Goal: Find specific page/section: Find specific page/section

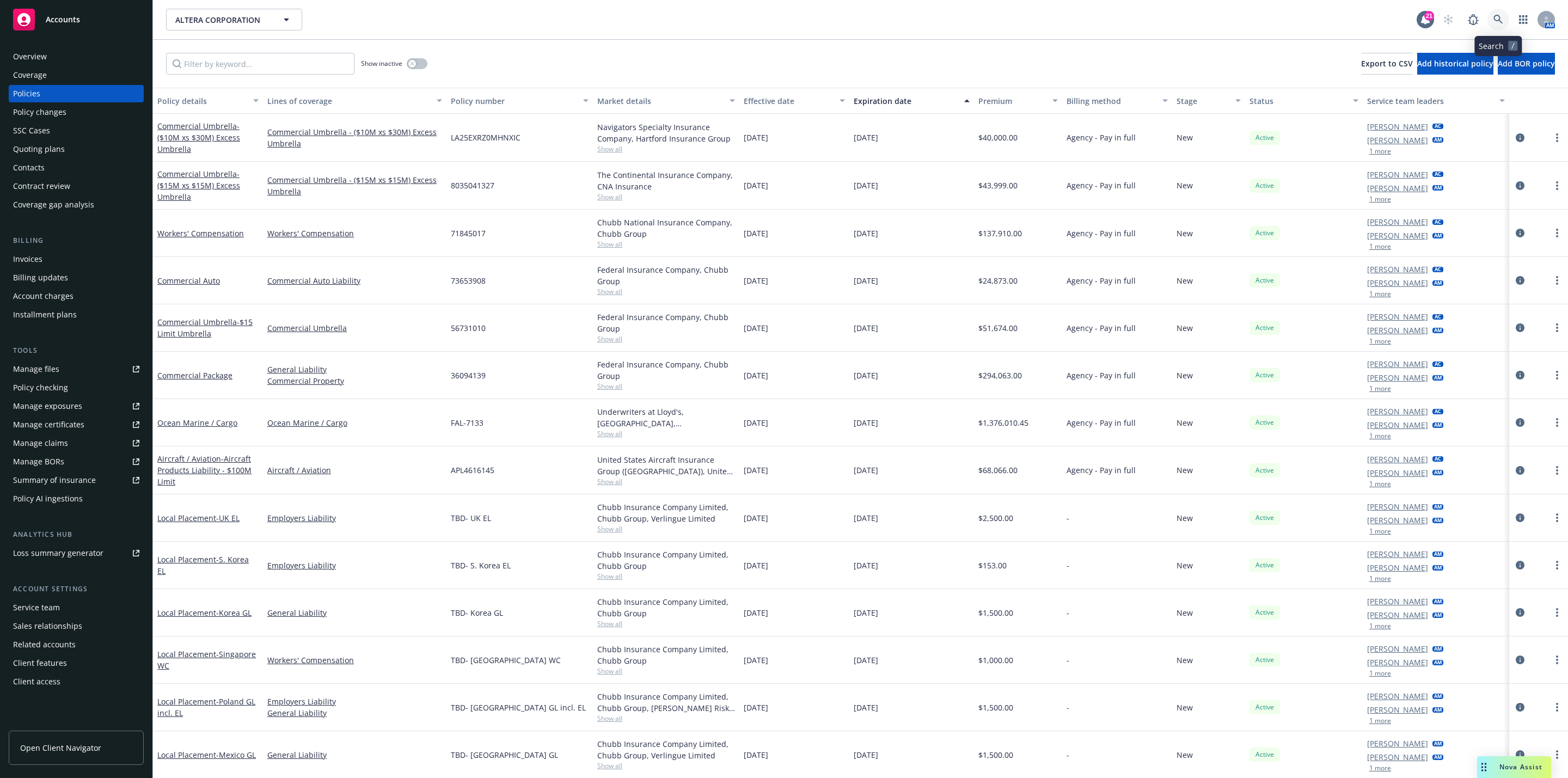
click at [1500, 24] on link at bounding box center [1499, 19] width 22 height 22
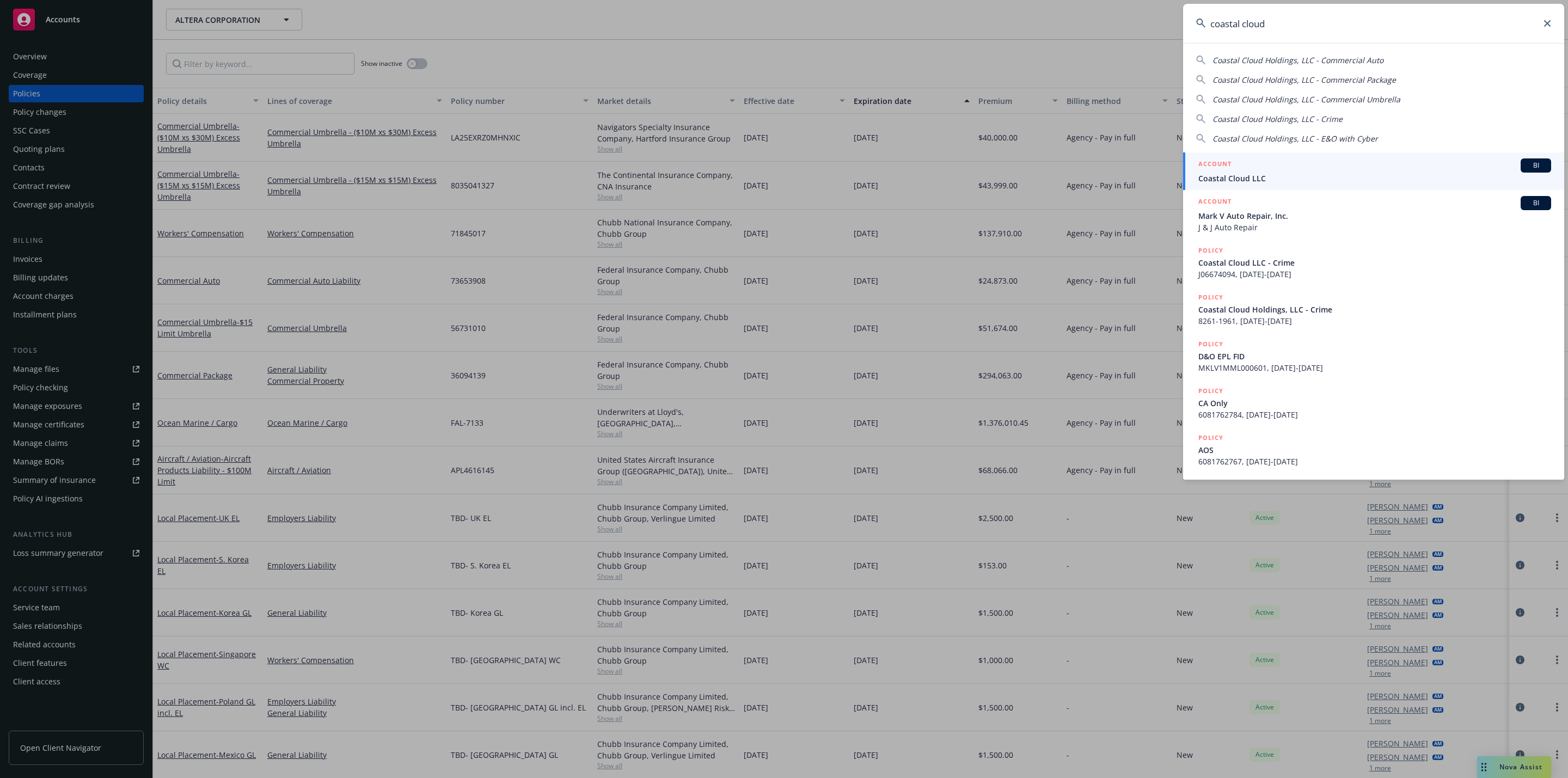
type input "coastal cloud"
click at [1293, 167] on div "ACCOUNT BI" at bounding box center [1374, 165] width 353 height 14
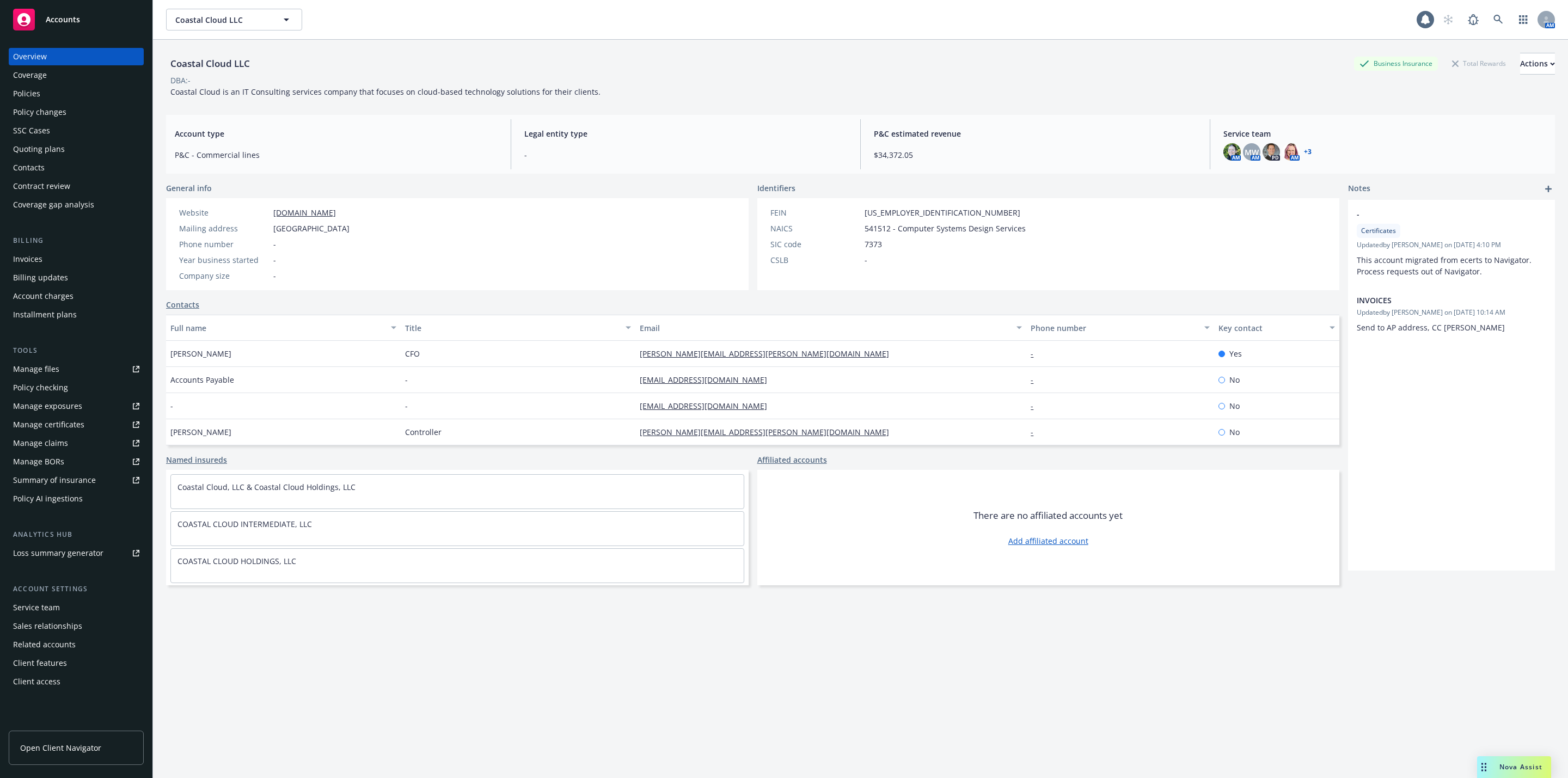
click at [38, 97] on div "Policies" at bounding box center [27, 93] width 28 height 18
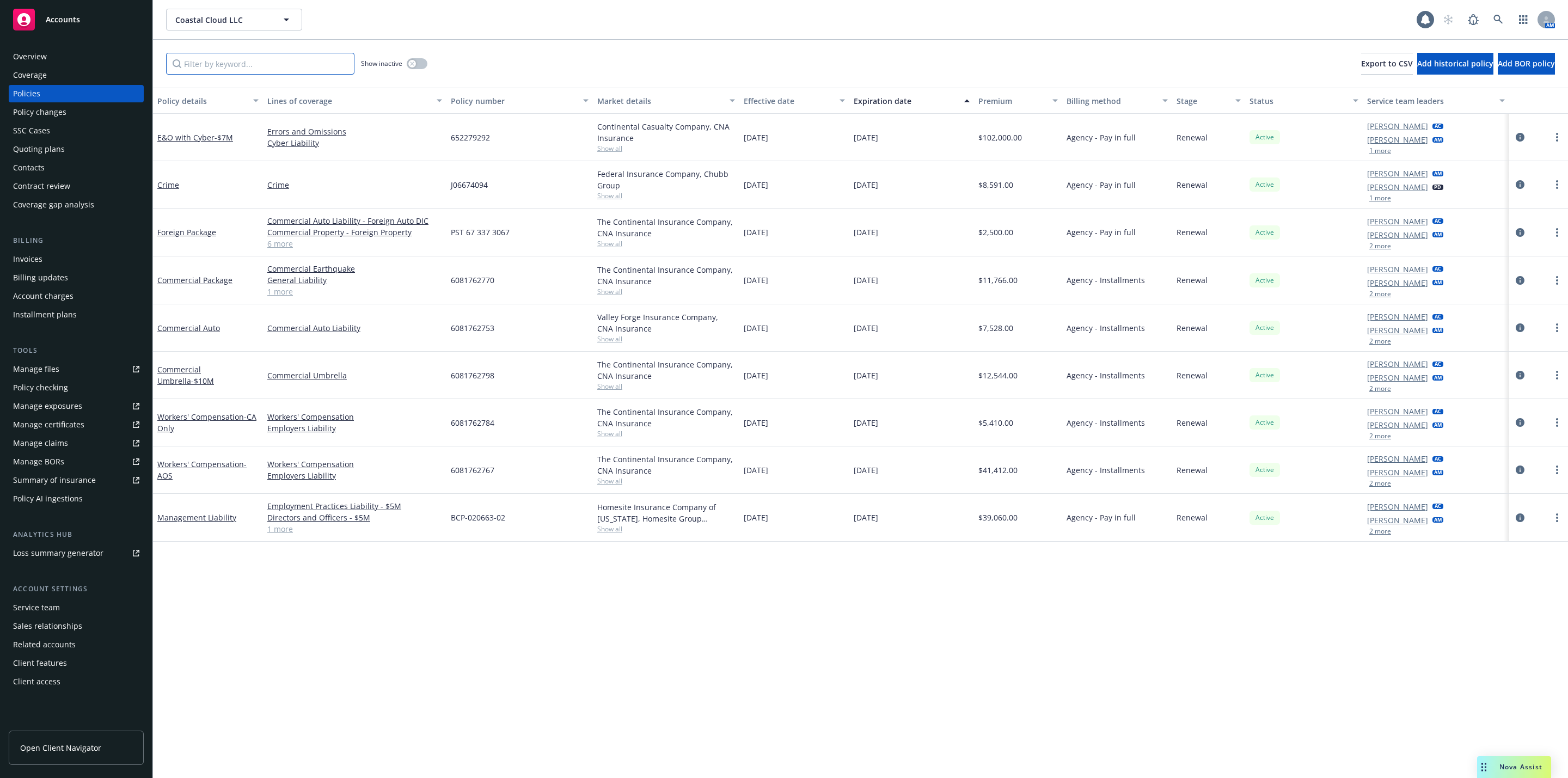
click at [258, 67] on input "Filter by keyword..." at bounding box center [260, 63] width 189 height 22
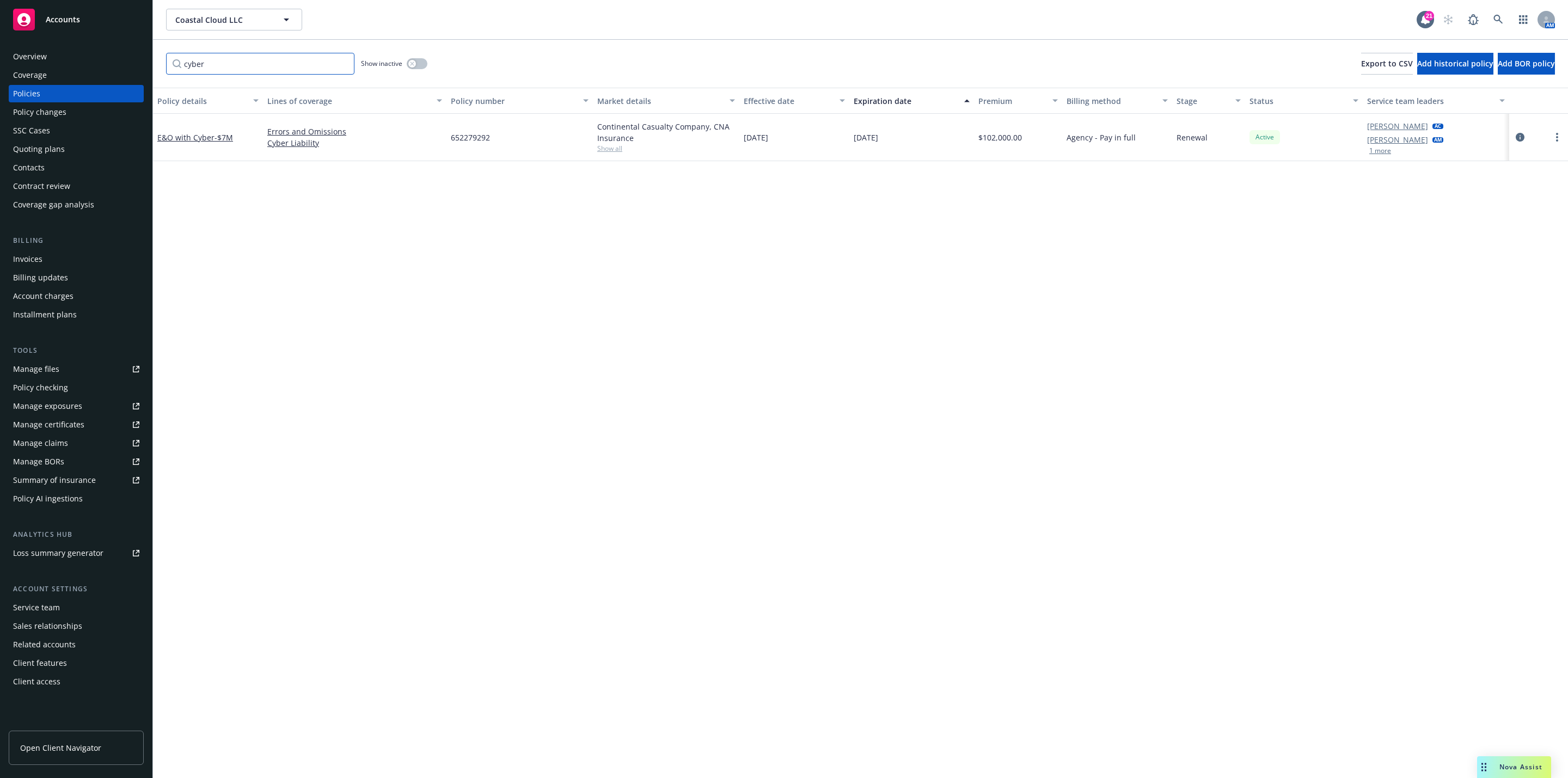
type input "cyber"
drag, startPoint x: 972, startPoint y: 137, endPoint x: 1010, endPoint y: 138, distance: 38.0
click at [1010, 138] on div "E&O with Cyber - $7M Errors and Omissions Cyber Liability 652279292 Continental…" at bounding box center [860, 137] width 1415 height 48
copy div "$102,000"
click at [1499, 13] on link at bounding box center [1499, 19] width 22 height 22
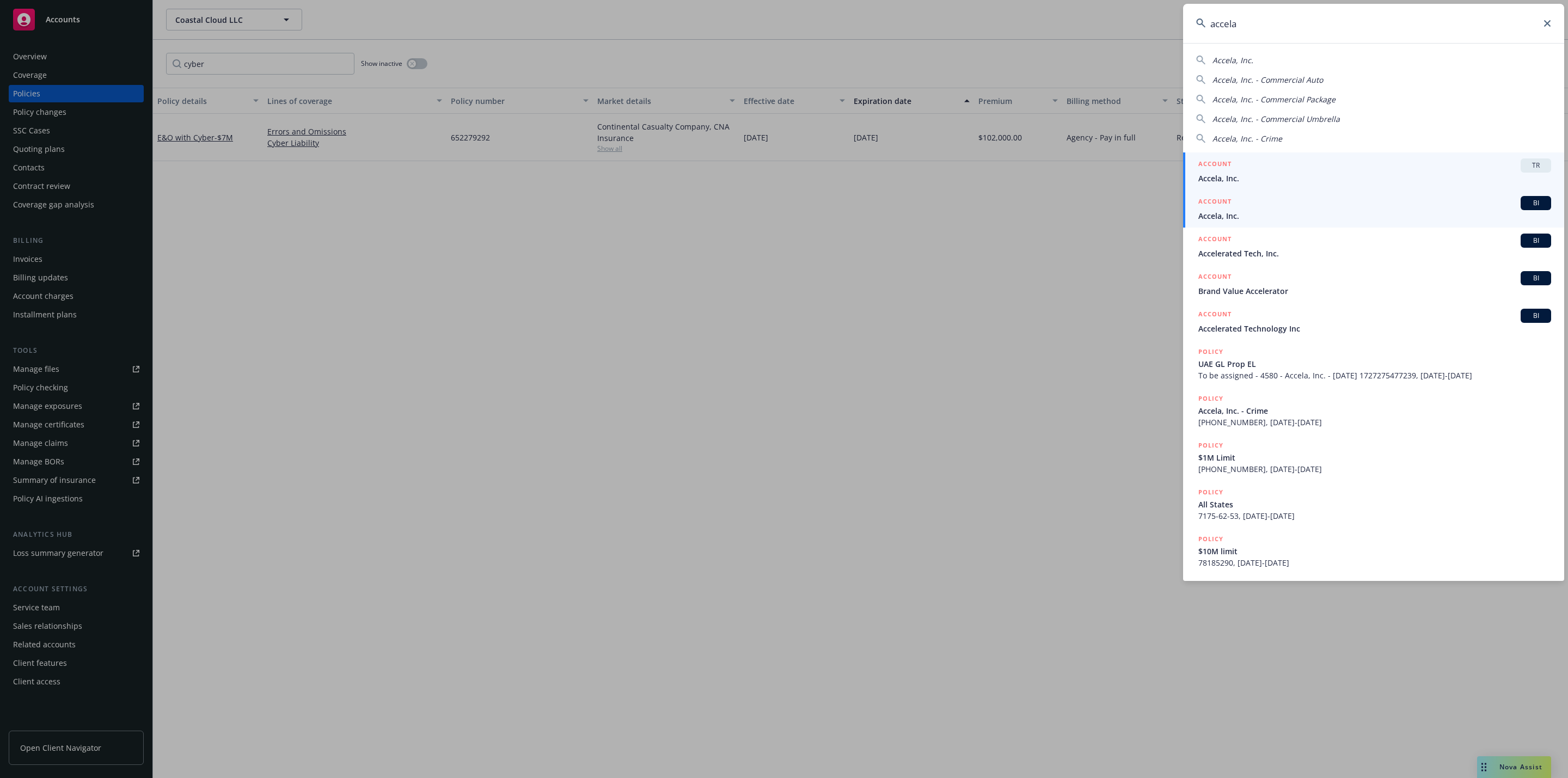
type input "accela"
click at [1284, 217] on span "Accela, Inc." at bounding box center [1374, 216] width 353 height 12
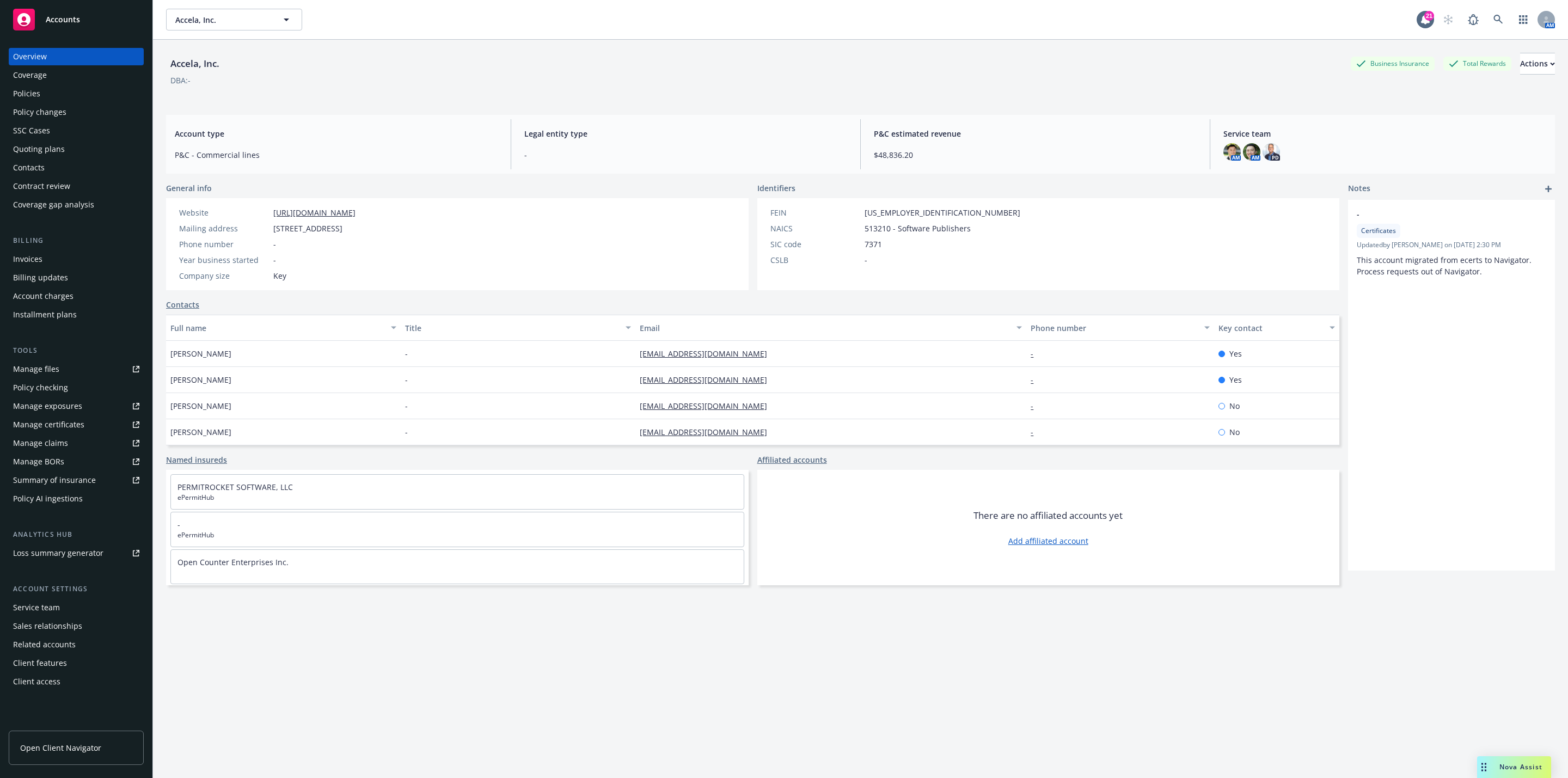
click at [87, 92] on div "Policies" at bounding box center [76, 93] width 126 height 18
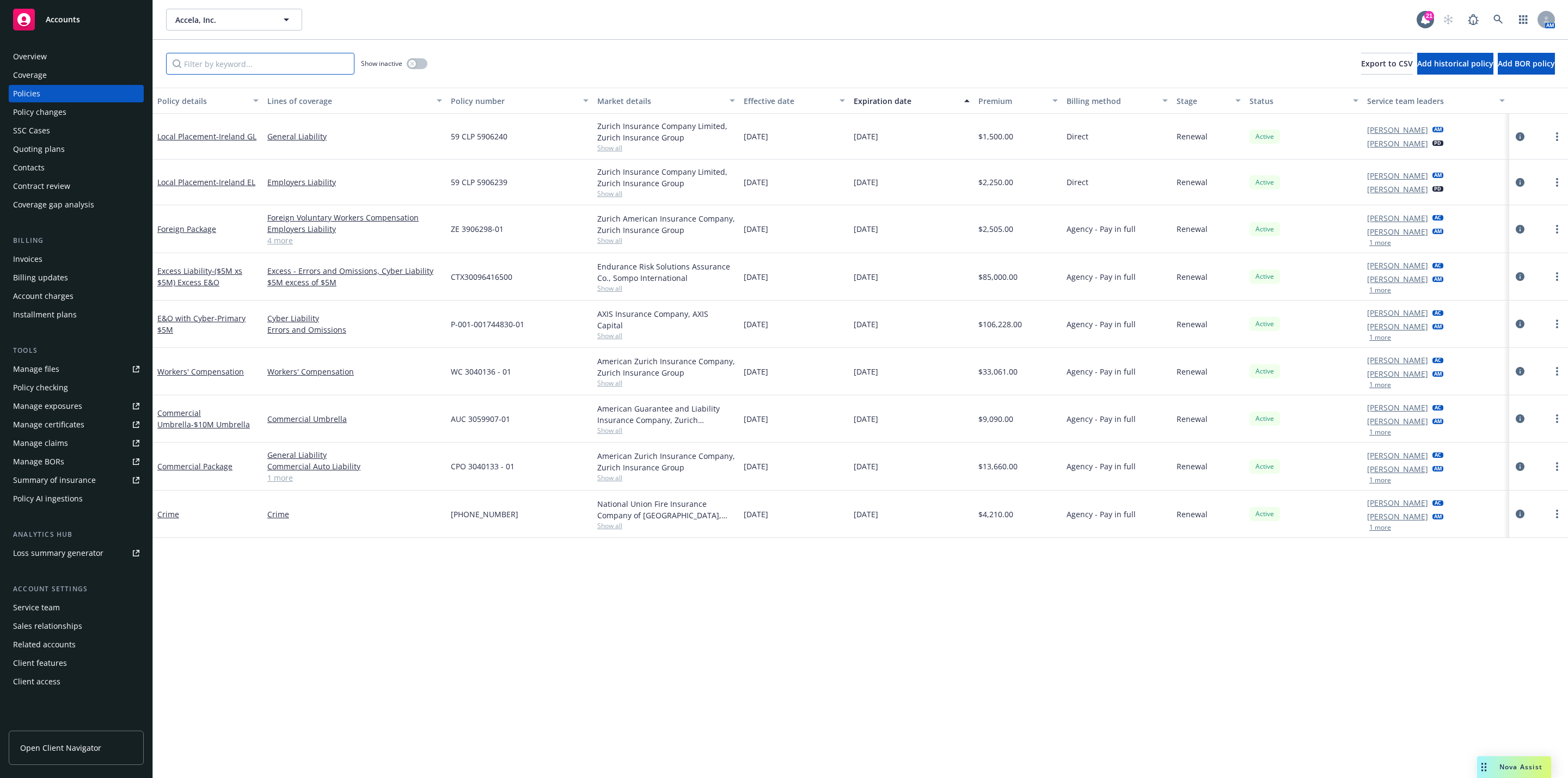
click at [229, 73] on input "Filter by keyword..." at bounding box center [260, 63] width 189 height 22
click at [497, 78] on div "Show inactive Export to CSV Add historical policy Add BOR policy" at bounding box center [860, 63] width 1415 height 48
click at [234, 62] on input "Filter by keyword..." at bounding box center [260, 63] width 189 height 22
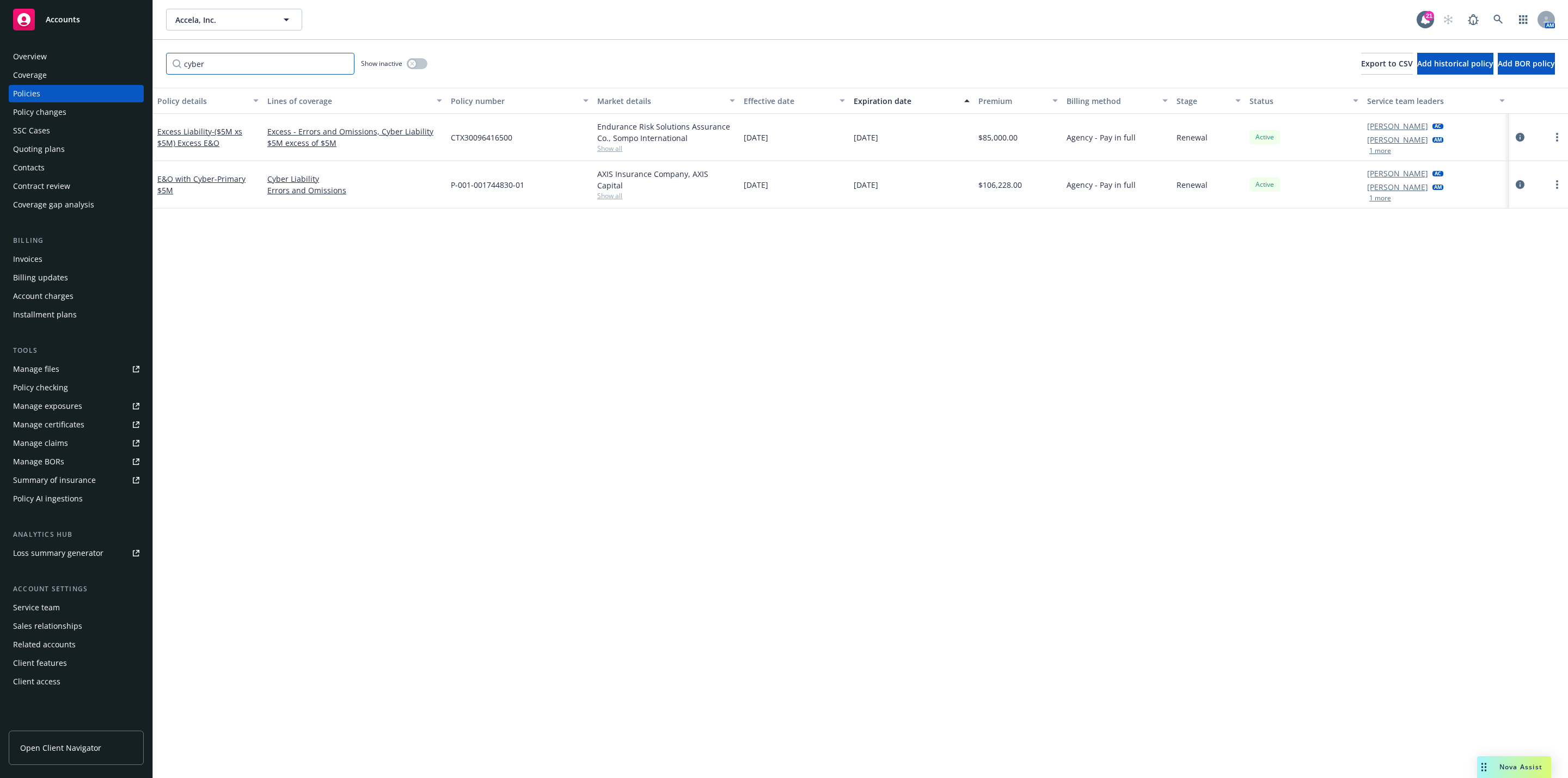
type input "cyber"
click at [356, 327] on div "Policy details Lines of coverage Policy number Market details Effective date Ex…" at bounding box center [860, 432] width 1415 height 690
click at [1495, 20] on icon at bounding box center [1498, 19] width 9 height 9
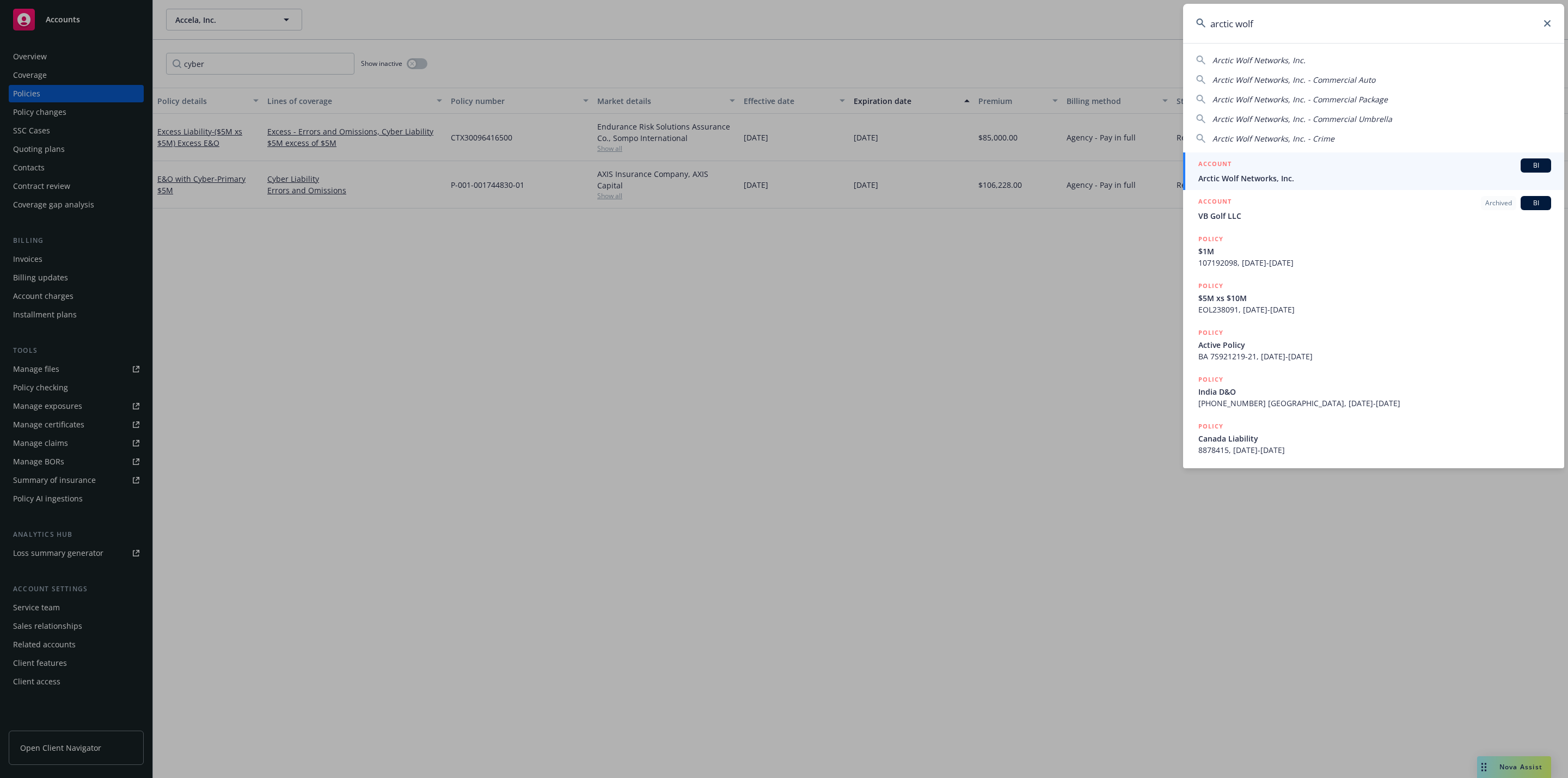
type input "arctic wolf"
click at [1340, 170] on div "ACCOUNT BI" at bounding box center [1374, 165] width 353 height 14
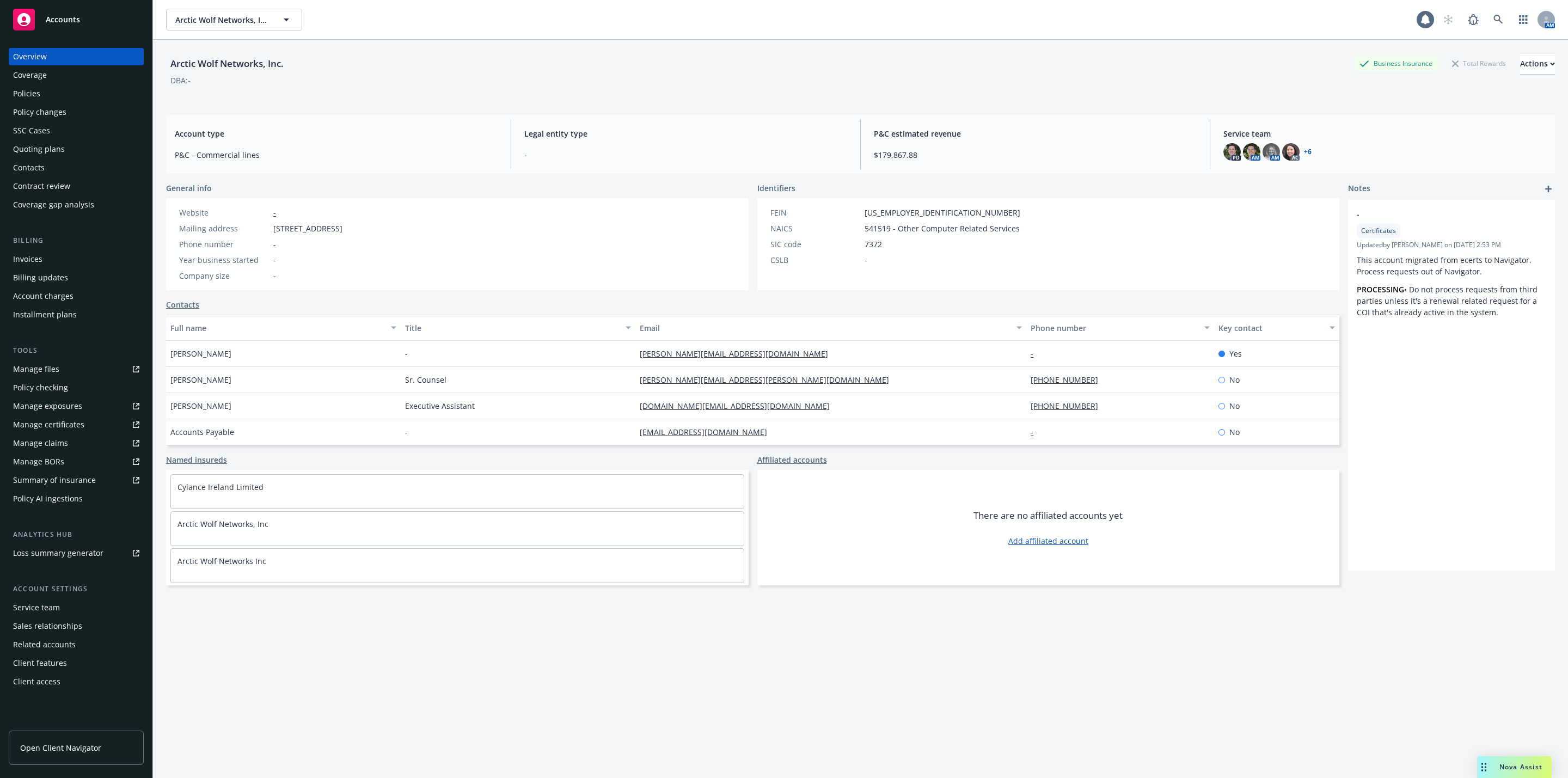
click at [39, 87] on div "Policies" at bounding box center [27, 93] width 28 height 18
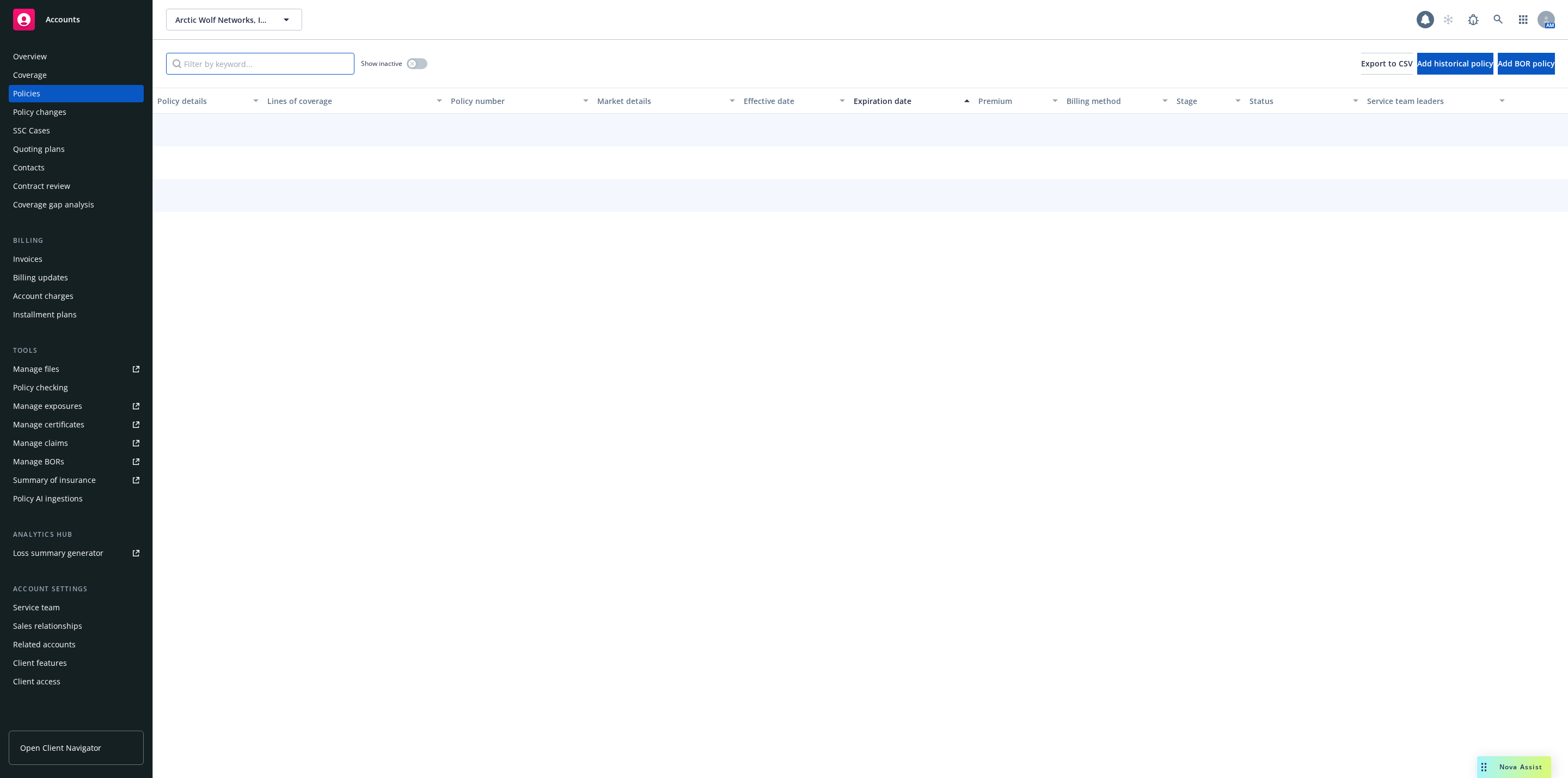
click at [239, 64] on input "Filter by keyword..." at bounding box center [260, 63] width 189 height 22
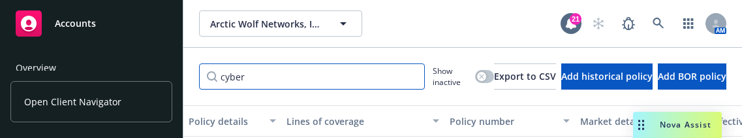
type input "cyber"
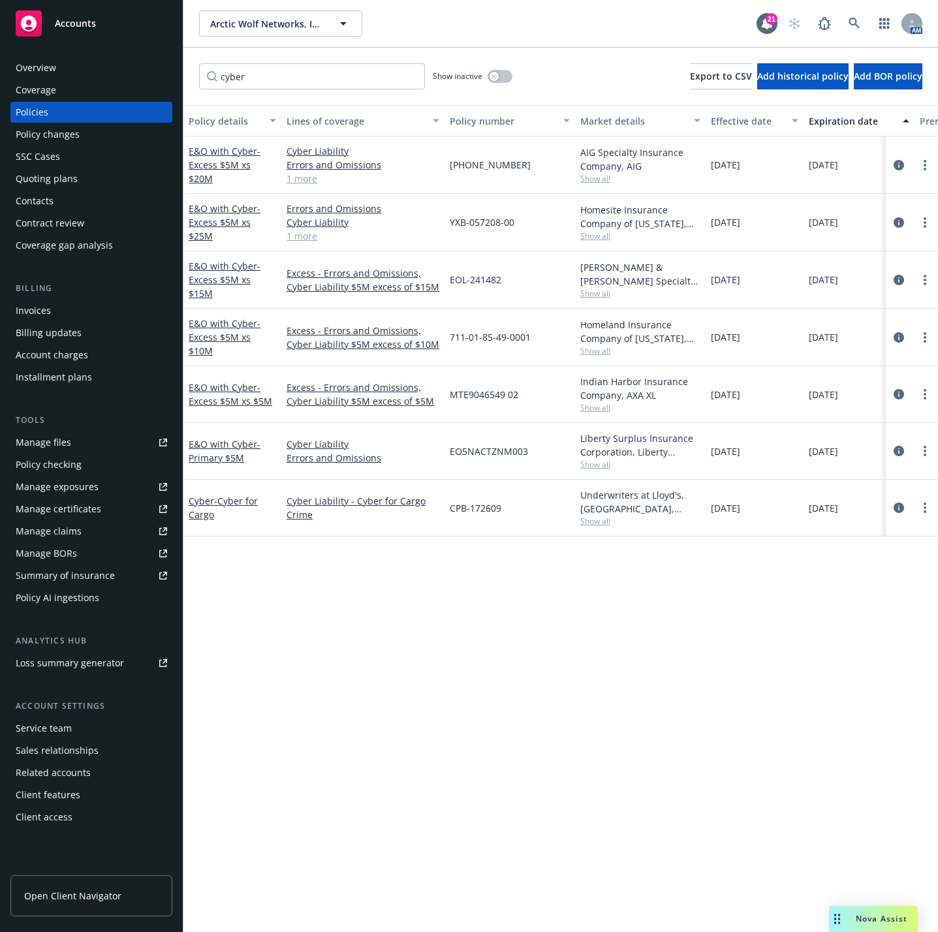
click at [632, 601] on div "Policy details Lines of coverage Policy number Market details Effective date Ex…" at bounding box center [560, 518] width 754 height 827
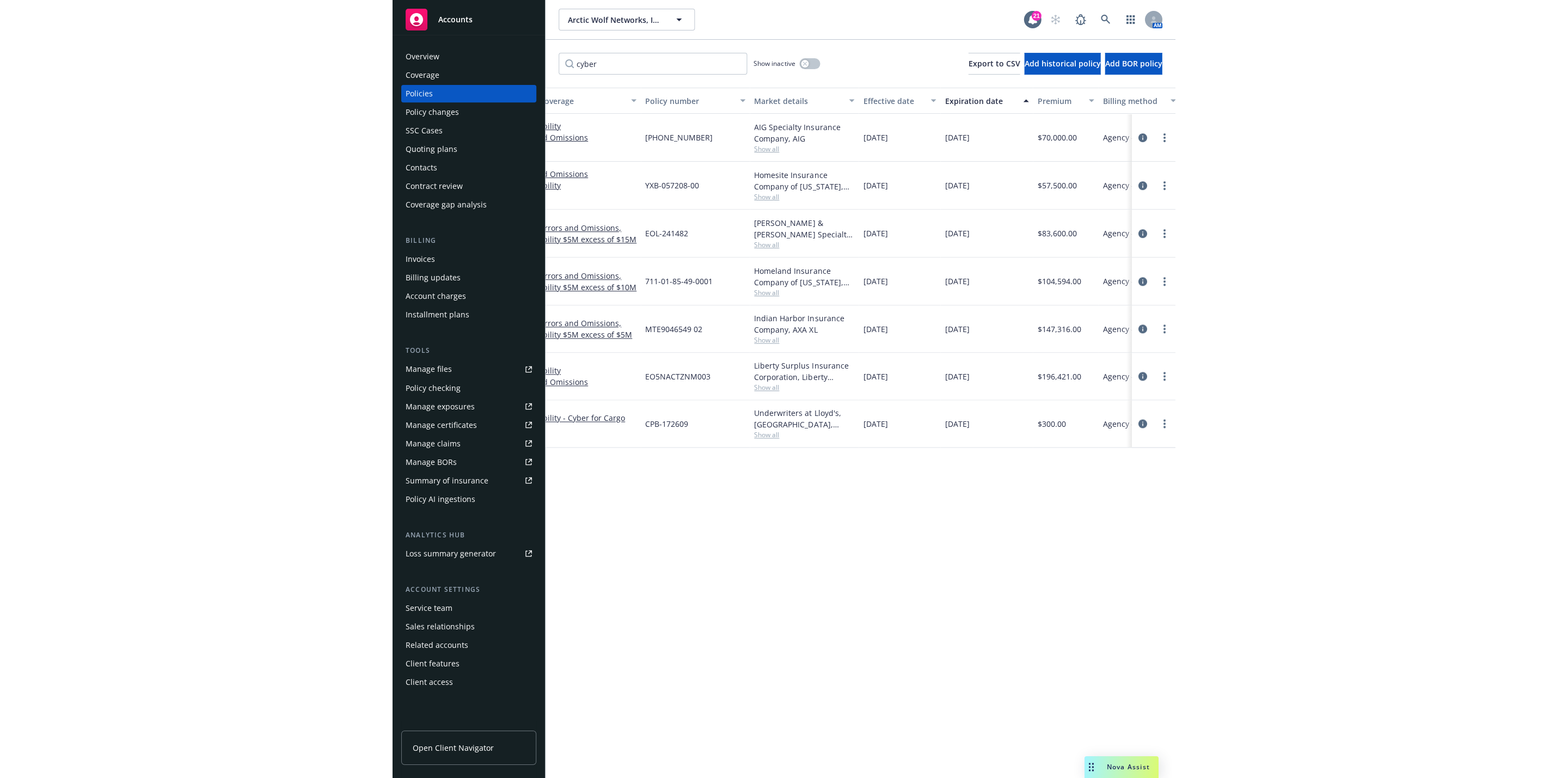
scroll to position [0, 131]
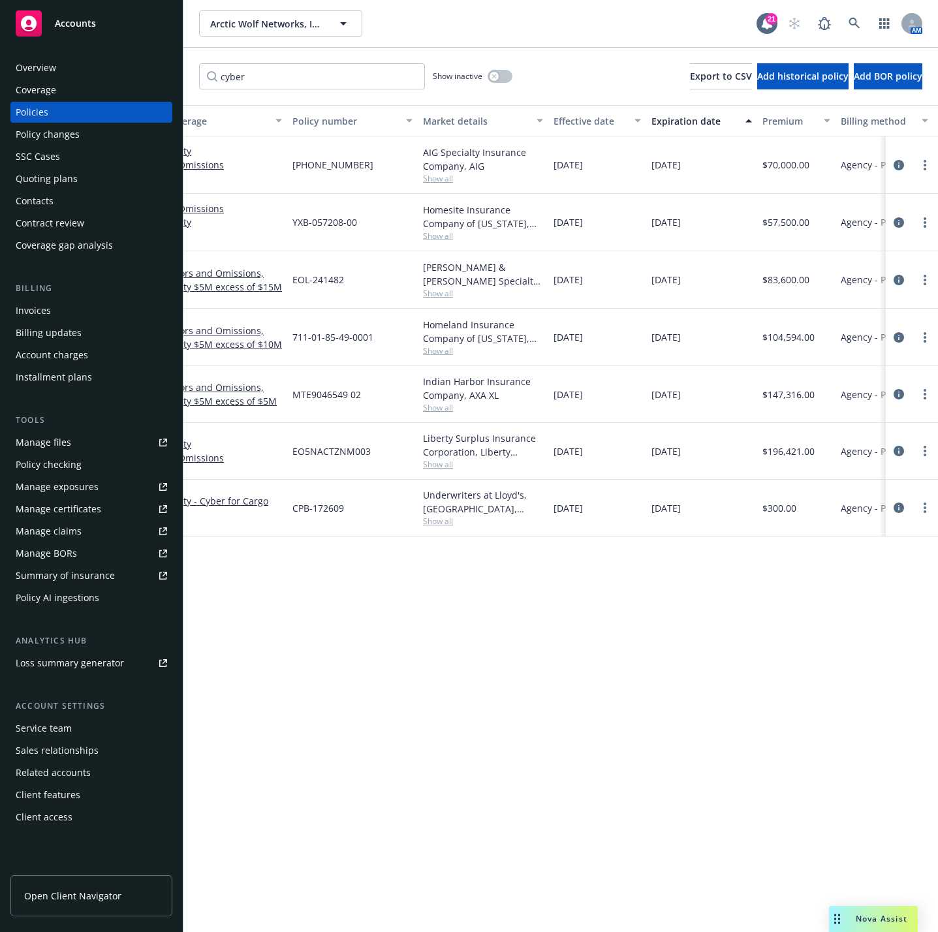
click at [790, 116] on div "Premium" at bounding box center [789, 121] width 54 height 14
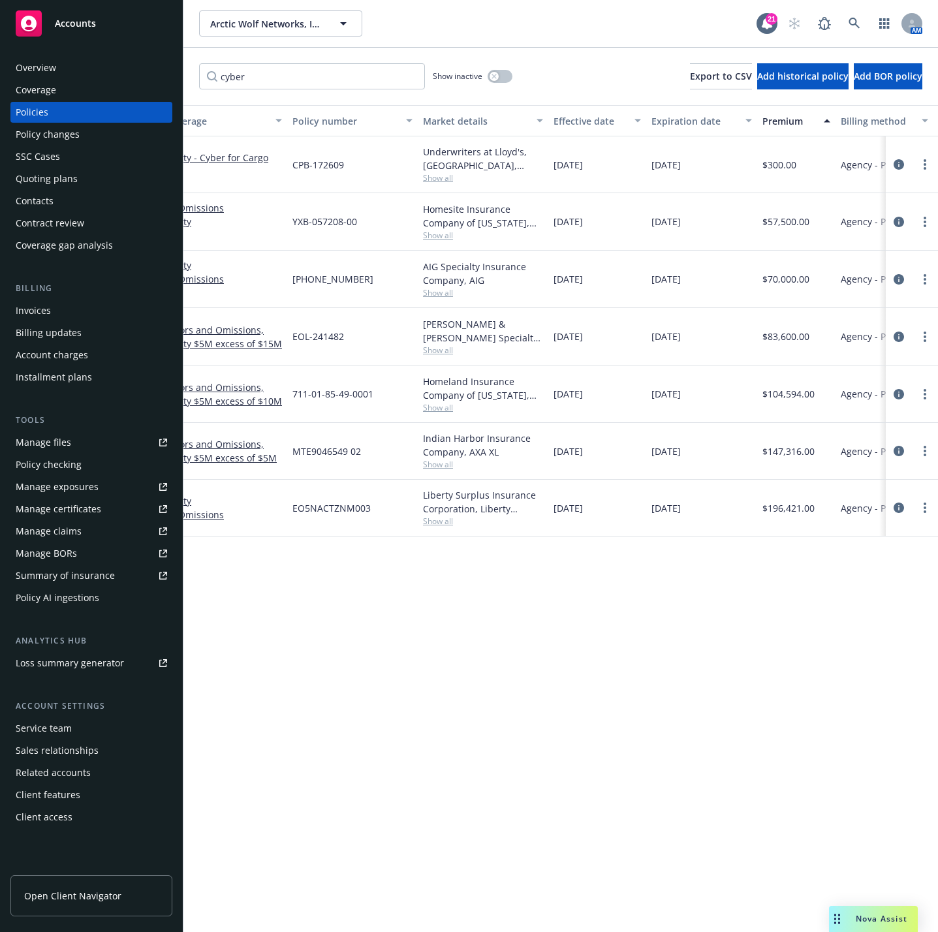
click at [789, 116] on div "Premium" at bounding box center [789, 121] width 54 height 14
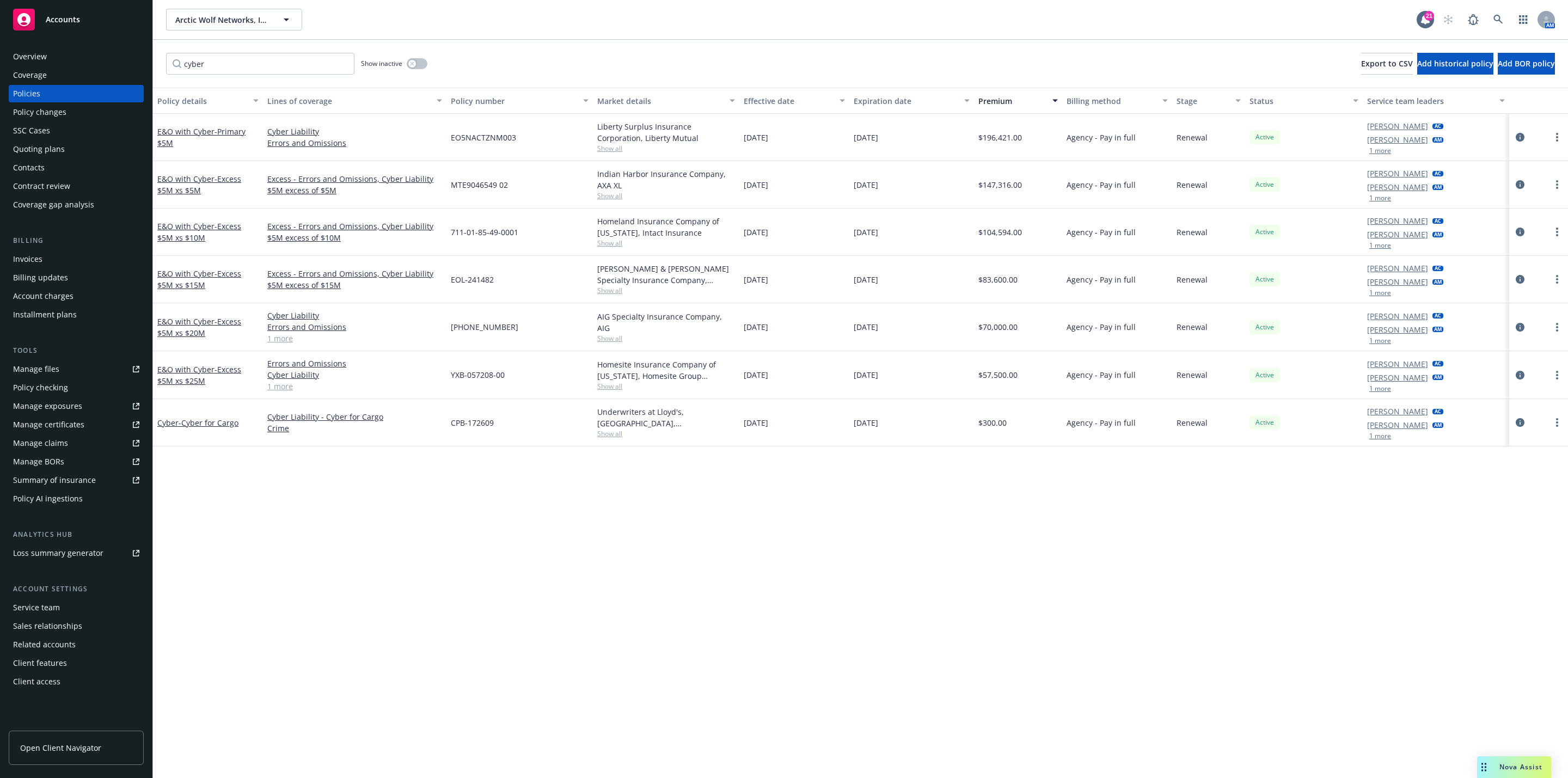
scroll to position [0, 0]
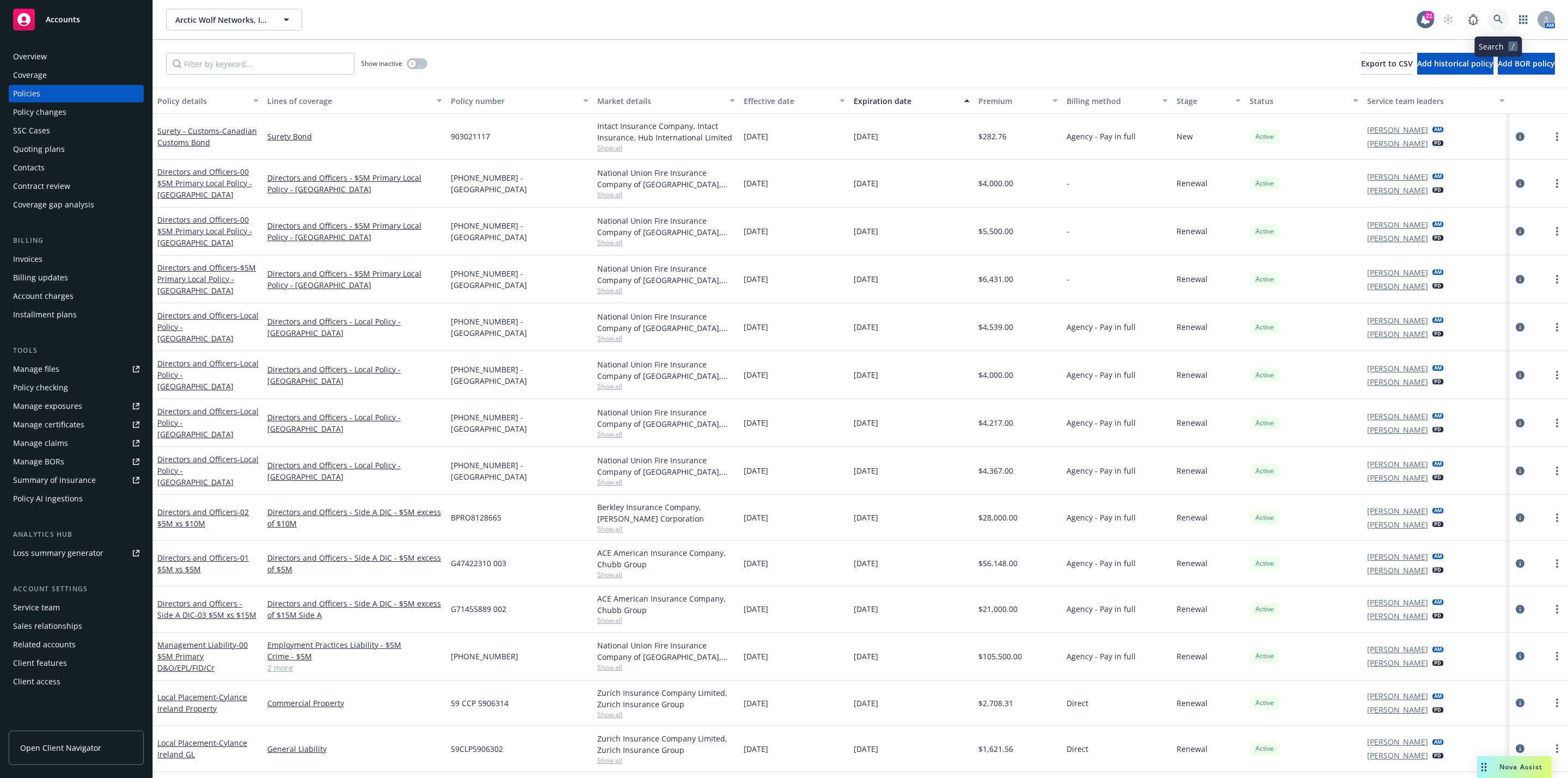
click at [1505, 25] on link at bounding box center [1499, 19] width 22 height 22
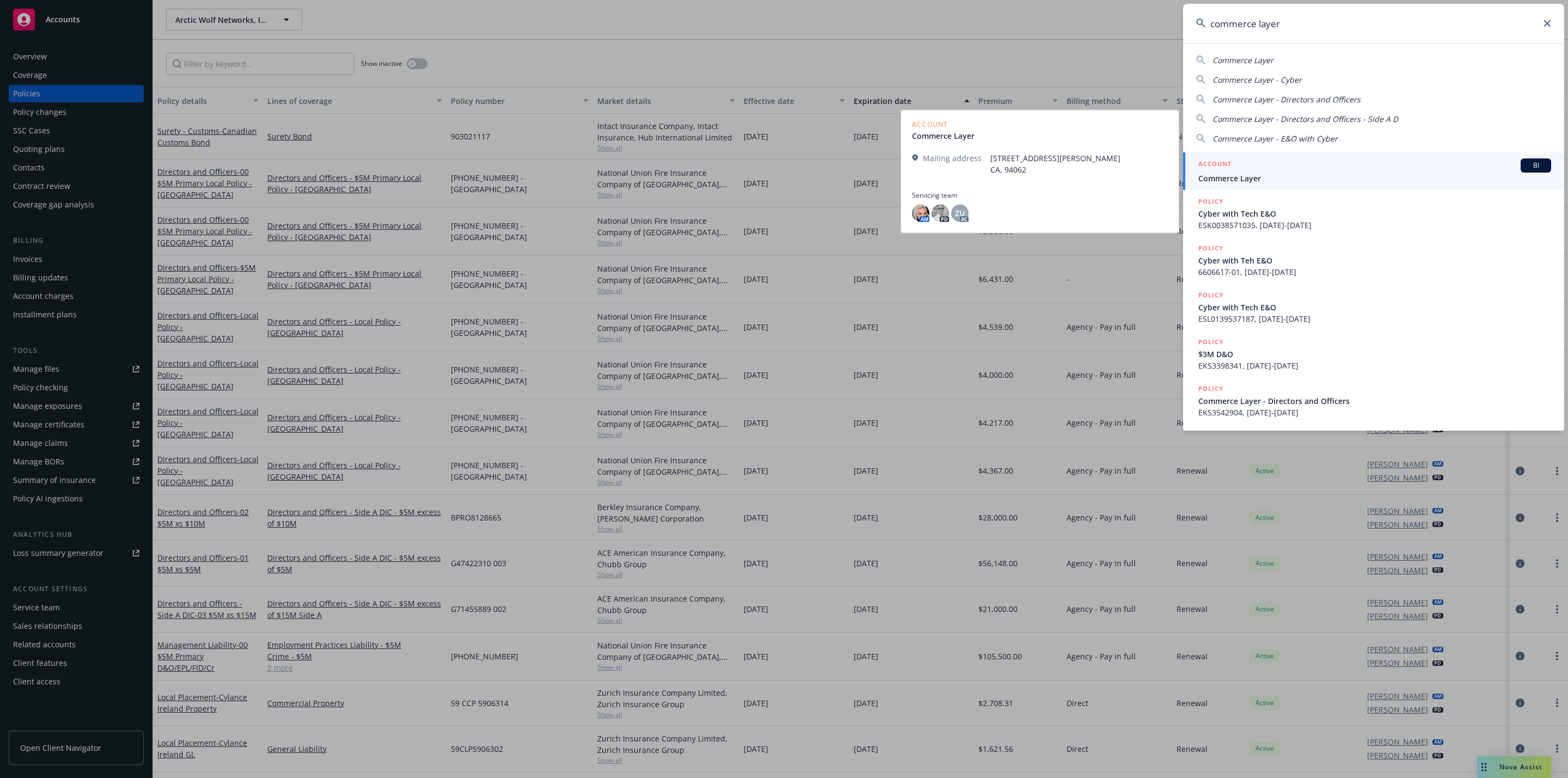
type input "commerce layer"
click at [1366, 167] on div "ACCOUNT BI" at bounding box center [1374, 165] width 353 height 14
